Goal: Transaction & Acquisition: Book appointment/travel/reservation

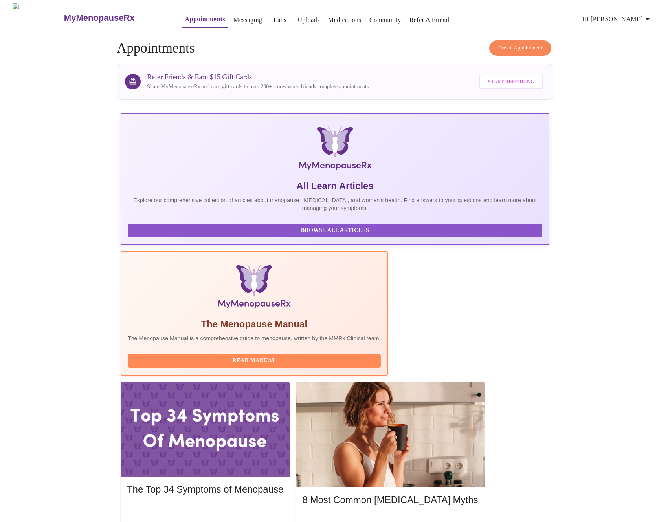
click at [513, 44] on span "Create Appointment" at bounding box center [520, 48] width 44 height 9
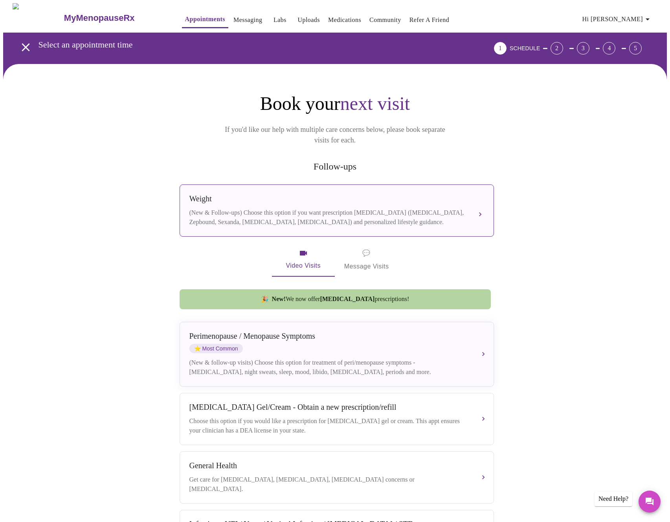
click at [236, 208] on div "(New & Follow-ups) Choose this option if you want prescription [MEDICAL_DATA] (…" at bounding box center [328, 217] width 279 height 19
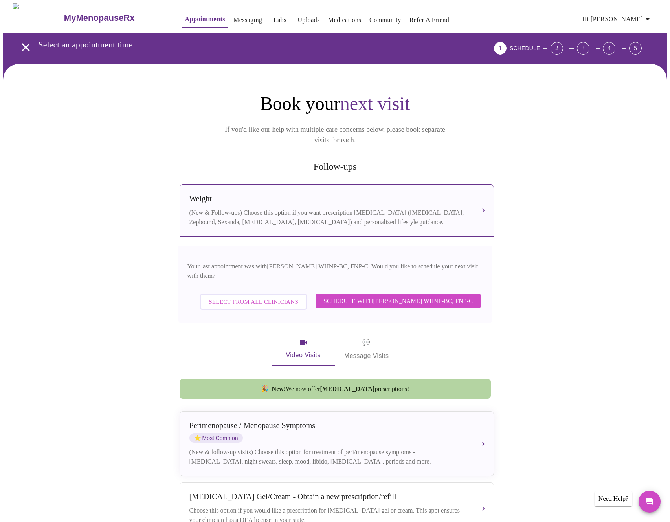
click at [270, 297] on span "Select from All Clinicians" at bounding box center [254, 302] width 90 height 10
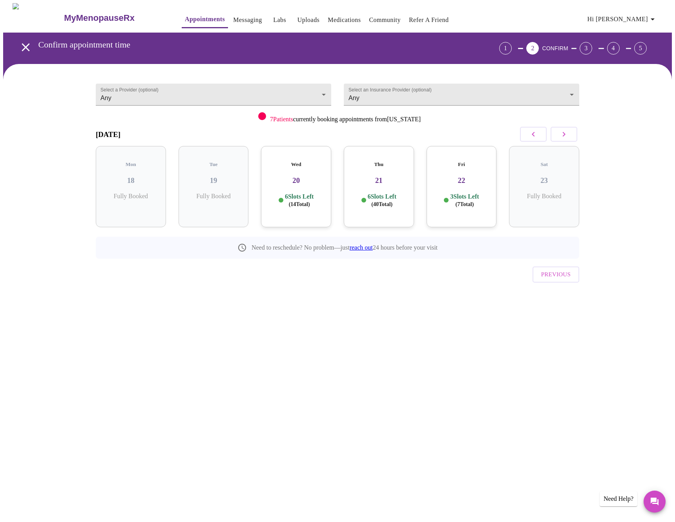
click at [456, 161] on h5 "Fri" at bounding box center [462, 164] width 58 height 6
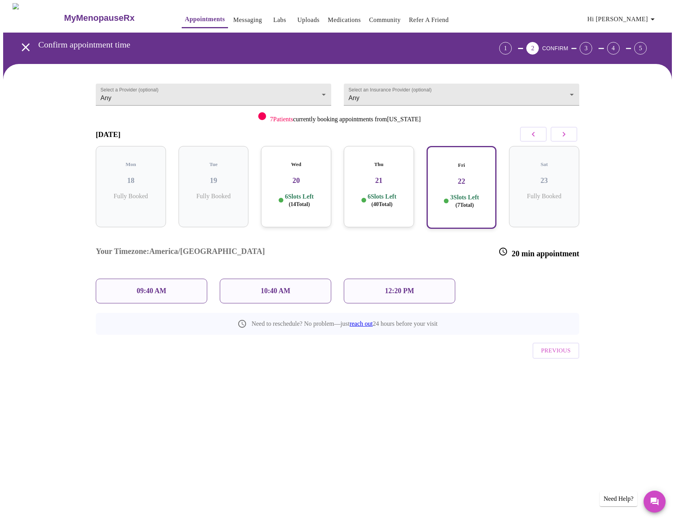
click at [412, 279] on div "12:20 PM" at bounding box center [400, 291] width 112 height 25
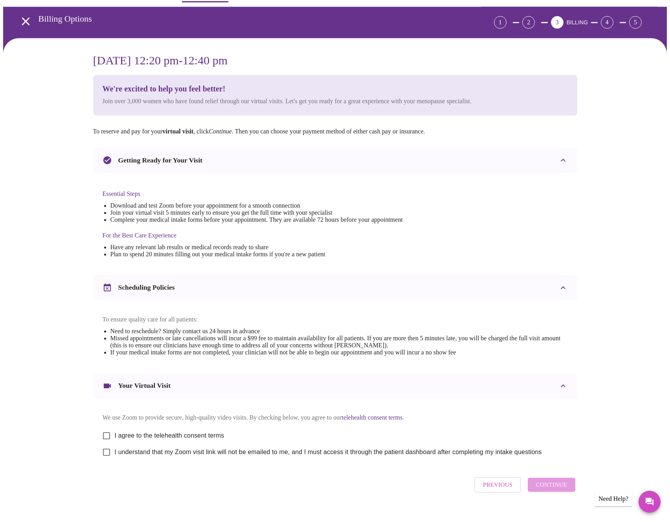
scroll to position [47, 0]
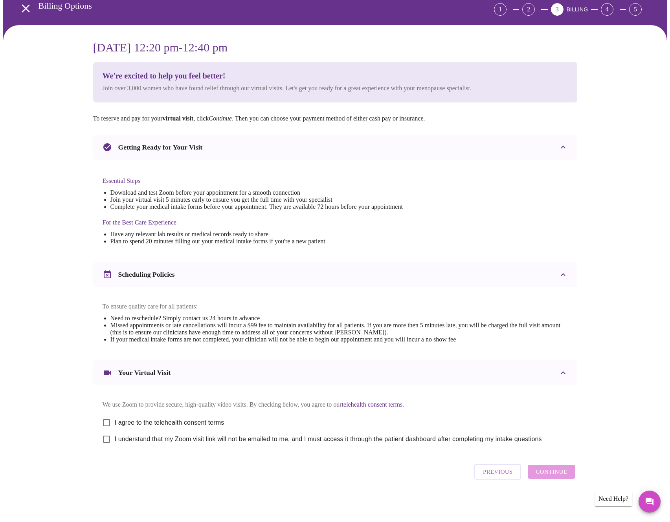
click at [146, 421] on span "I agree to the telehealth consent terms" at bounding box center [170, 422] width 110 height 9
click at [115, 421] on input "I agree to the telehealth consent terms" at bounding box center [106, 423] width 16 height 16
checkbox input "true"
click at [149, 435] on span "I understand that my Zoom visit link will not be emailed to me, and I must acce…" at bounding box center [328, 439] width 427 height 9
click at [115, 435] on input "I understand that my Zoom visit link will not be emailed to me, and I must acce…" at bounding box center [106, 439] width 16 height 16
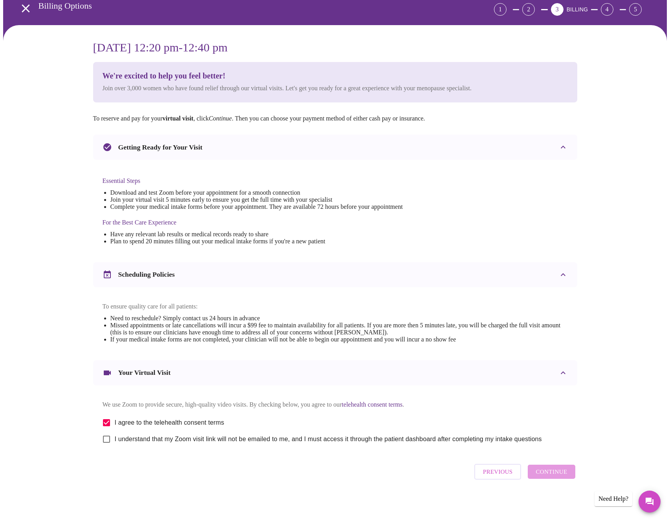
checkbox input "true"
click at [543, 476] on span "Continue" at bounding box center [550, 472] width 31 height 10
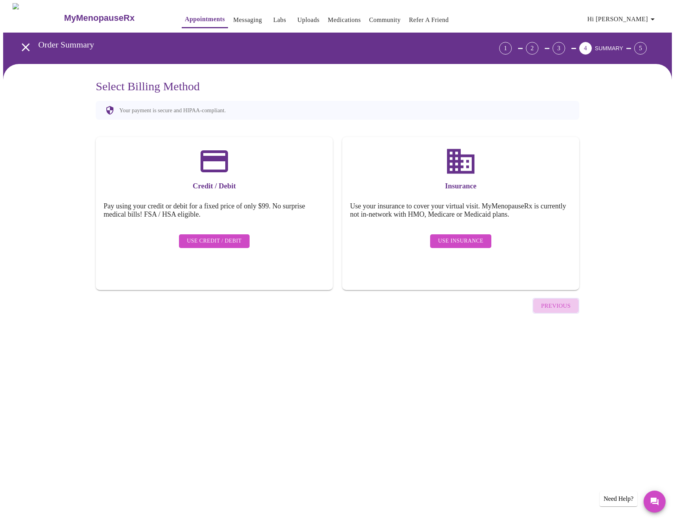
click at [566, 301] on span "Previous" at bounding box center [556, 306] width 29 height 10
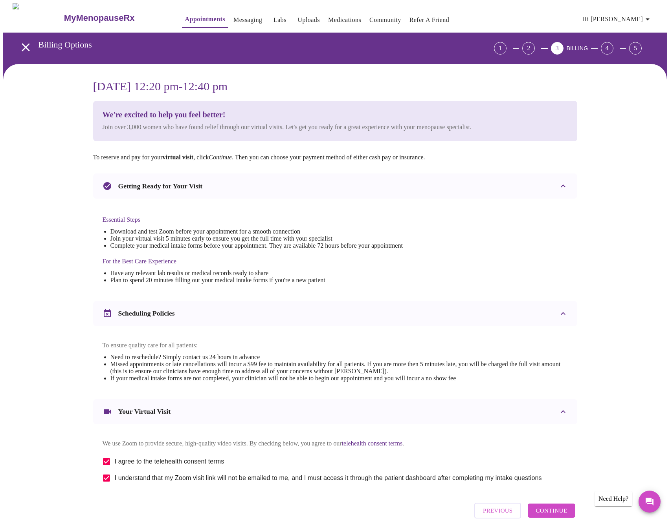
scroll to position [47, 0]
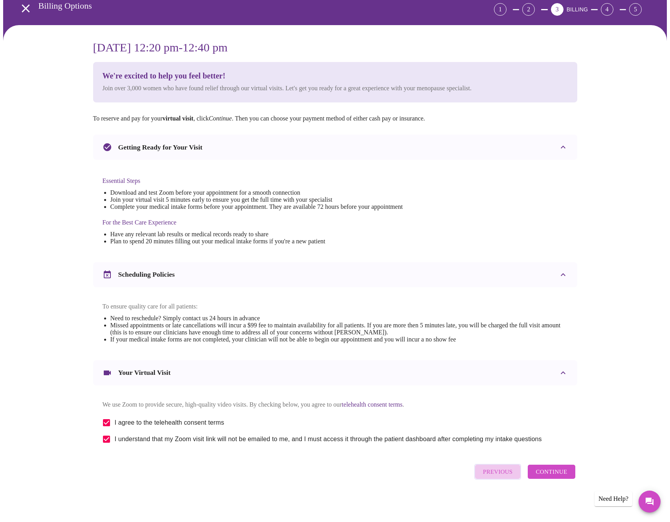
drag, startPoint x: 505, startPoint y: 474, endPoint x: 504, endPoint y: 469, distance: 5.9
click at [505, 474] on span "Previous" at bounding box center [497, 472] width 29 height 10
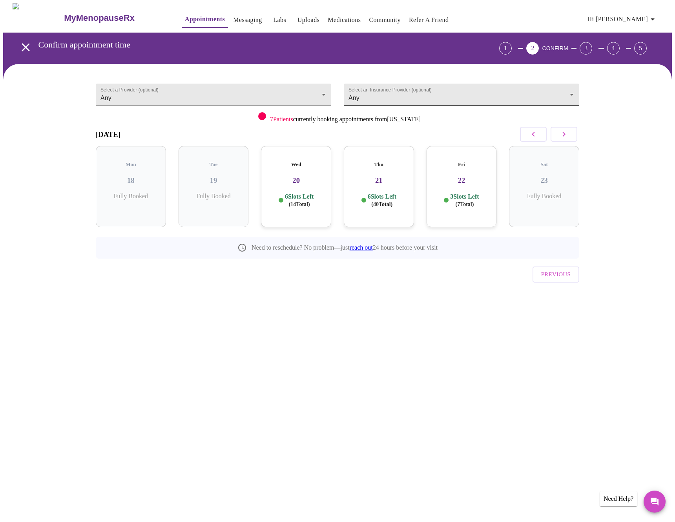
click at [450, 97] on body "MyMenopauseRx Appointments Messaging Labs Uploads Medications Community Refer a…" at bounding box center [337, 162] width 669 height 319
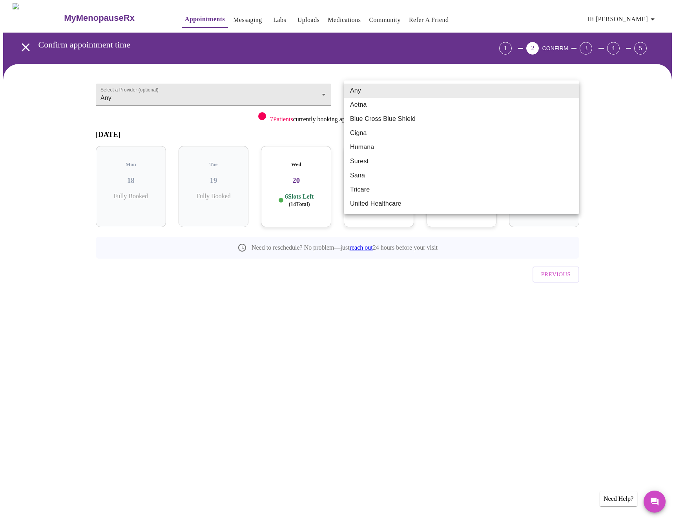
click at [417, 137] on li "Cigna" at bounding box center [462, 133] width 236 height 14
type input "Cigna"
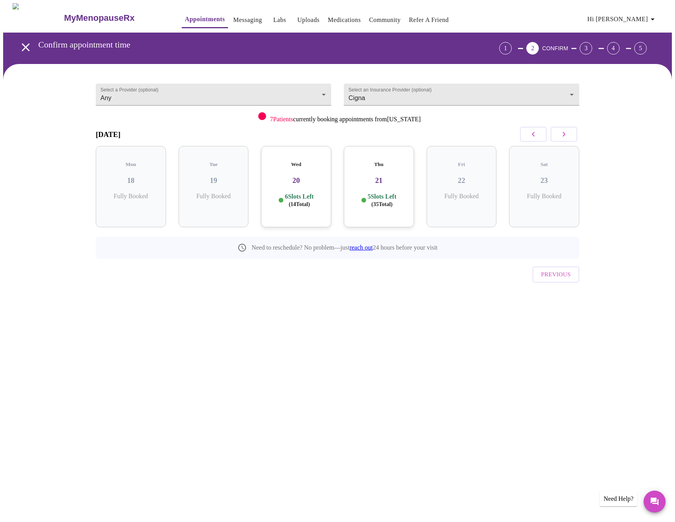
click at [321, 199] on div "6 Slots Left ( 14 Total)" at bounding box center [296, 200] width 58 height 15
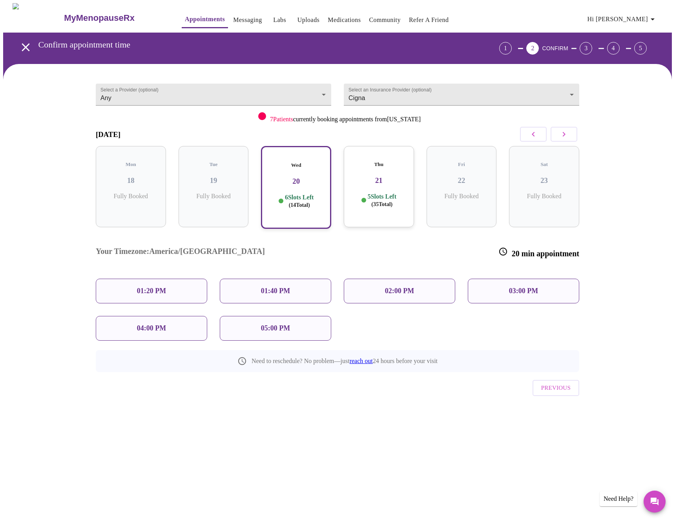
click at [276, 287] on p "01:40 PM" at bounding box center [275, 291] width 29 height 8
